Goal: Task Accomplishment & Management: Manage account settings

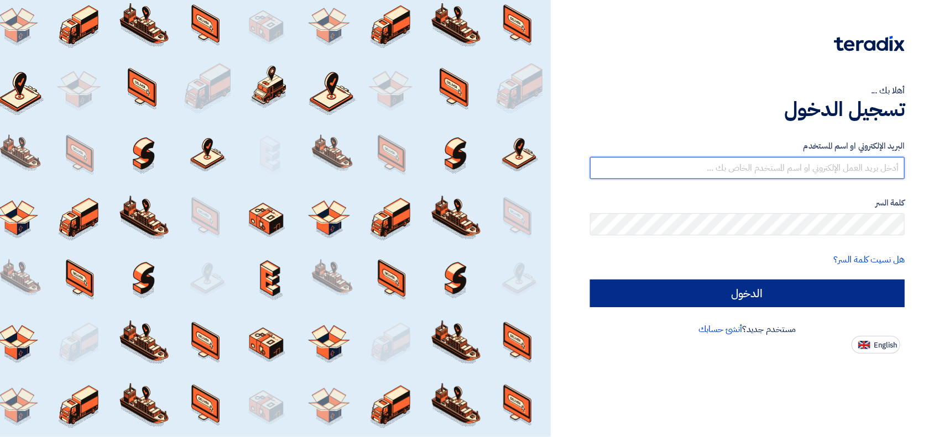
type input "[EMAIL_ADDRESS][DOMAIN_NAME]"
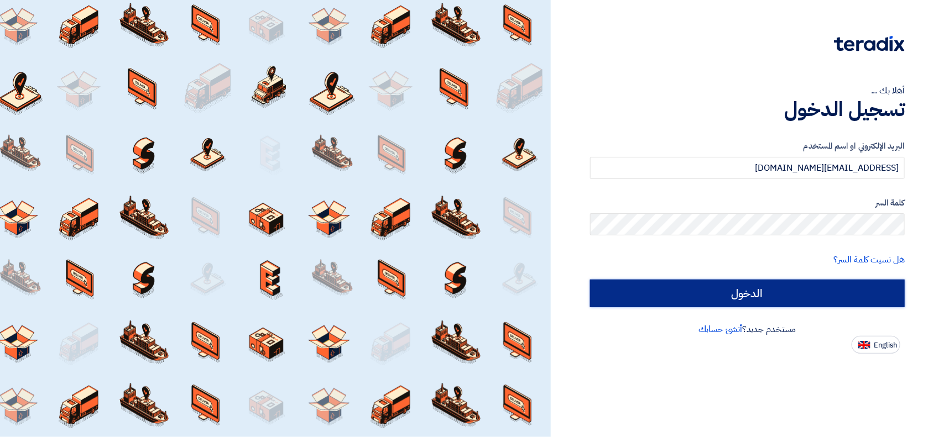
click at [681, 299] on input "الدخول" at bounding box center [747, 294] width 315 height 28
type input "Sign in"
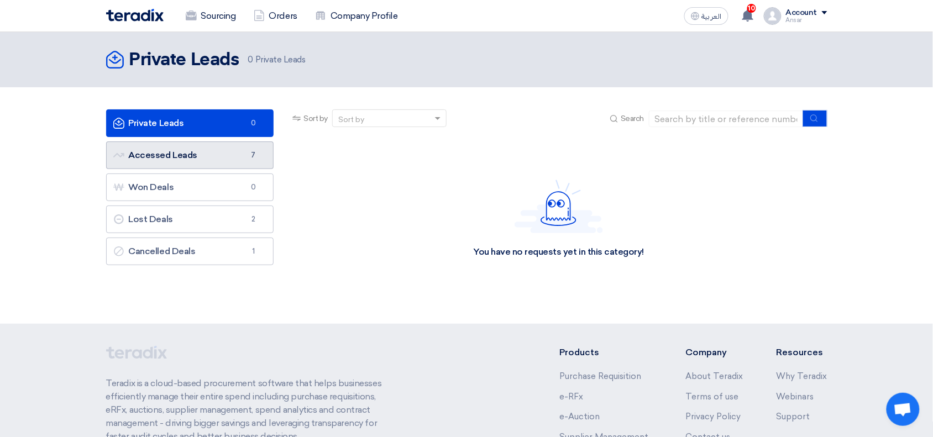
click at [213, 156] on link "Accessed Leads Accessed Leads 7" at bounding box center [190, 156] width 168 height 28
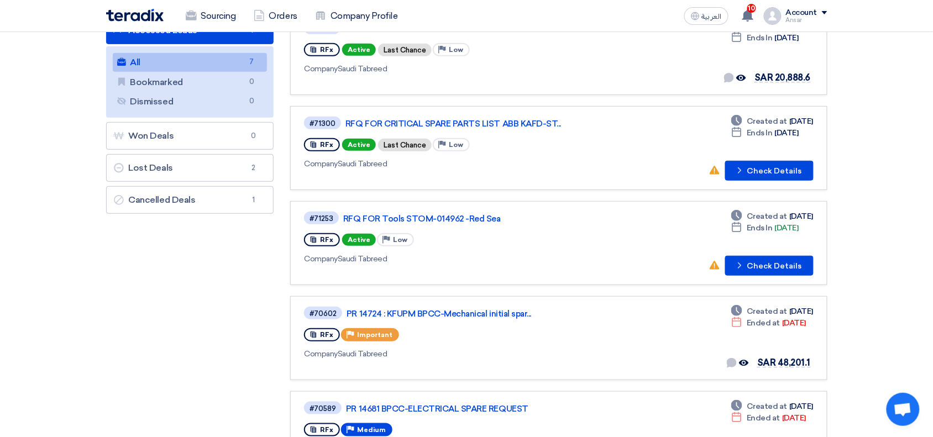
scroll to position [122, 0]
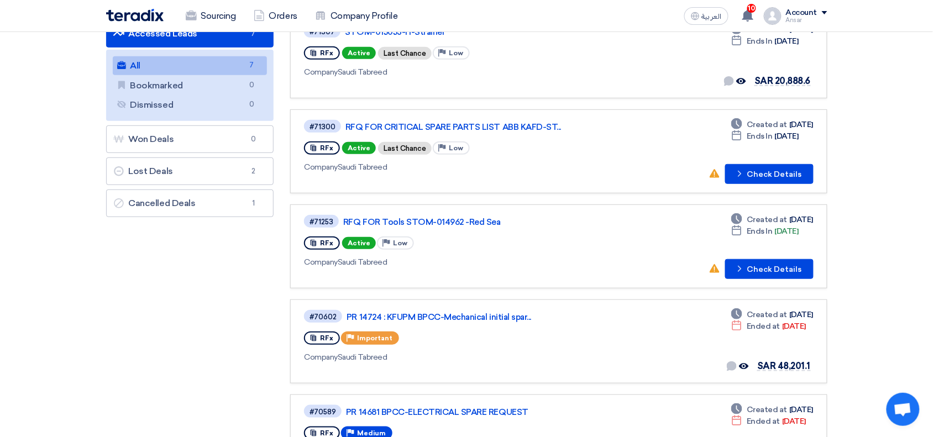
drag, startPoint x: 932, startPoint y: 207, endPoint x: 932, endPoint y: 254, distance: 47.0
click at [932, 254] on section "Private Leads Private Leads 0 Accessed Leads Accessed Leads 7 All All 7 Bookmar…" at bounding box center [466, 334] width 933 height 736
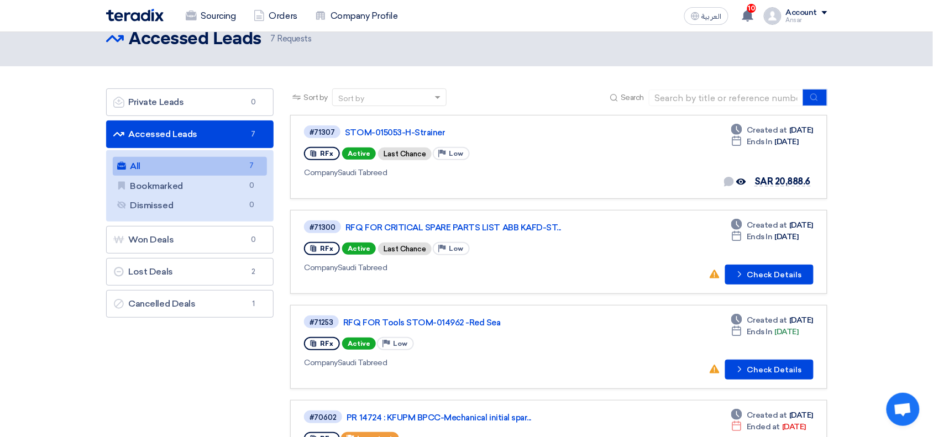
scroll to position [10, 0]
